Goal: Information Seeking & Learning: Understand process/instructions

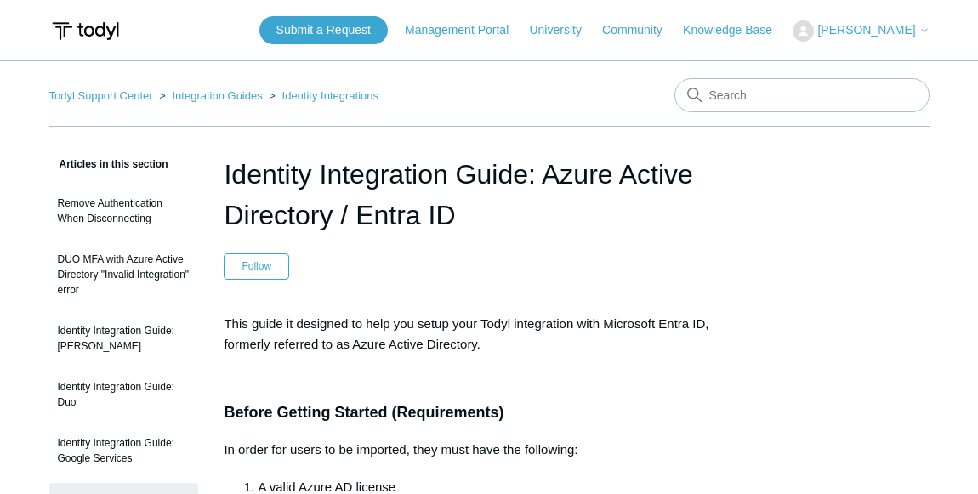
scroll to position [154, 0]
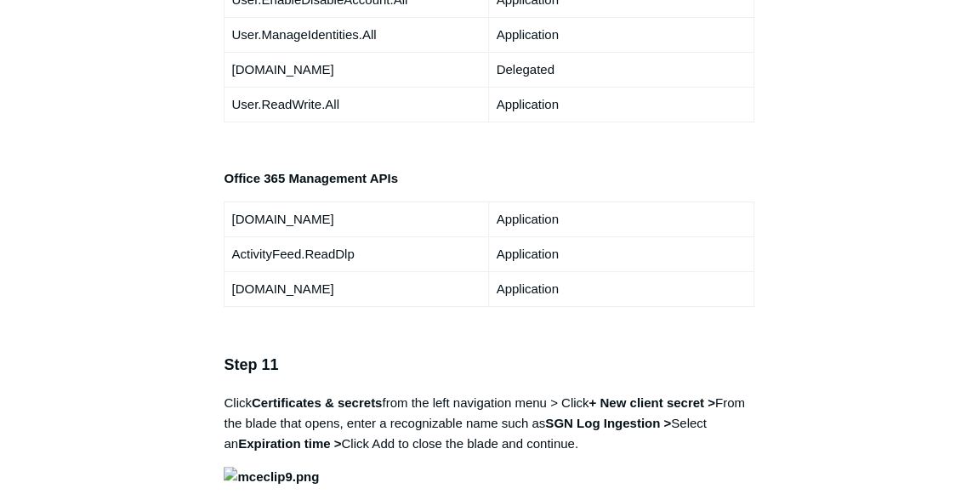
scroll to position [3401, 0]
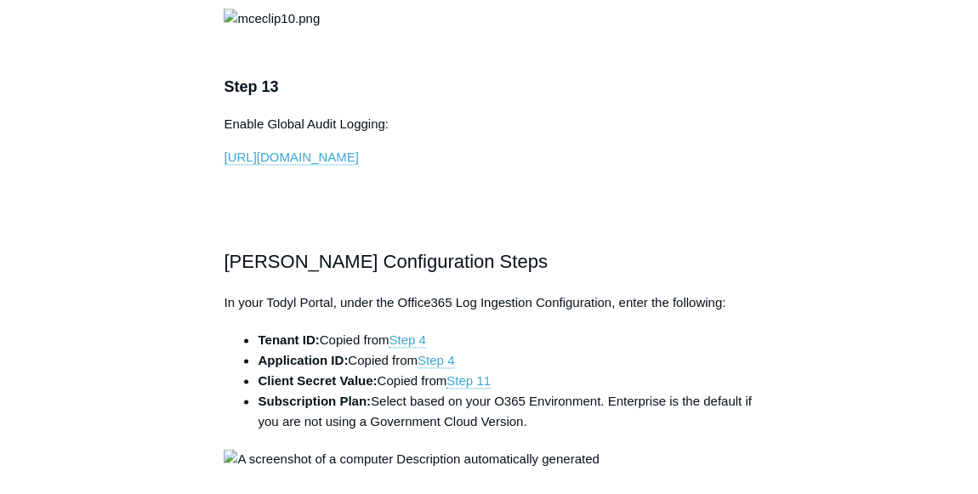
scroll to position [4175, 0]
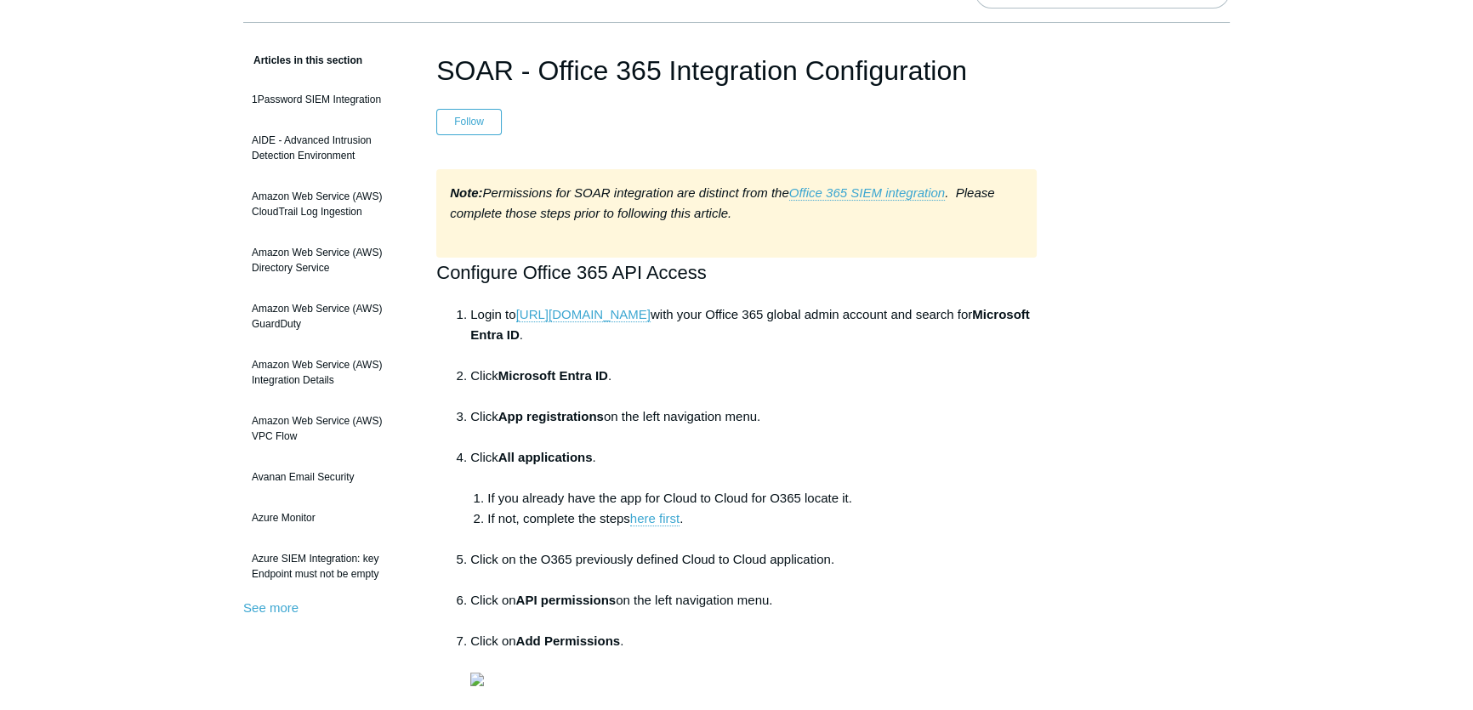
scroll to position [77, 0]
